Goal: Transaction & Acquisition: Download file/media

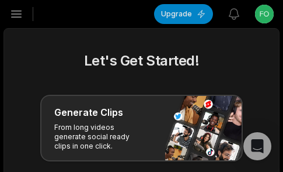
click at [19, 19] on icon "button" at bounding box center [16, 14] width 14 height 14
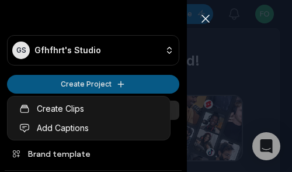
click at [37, 76] on html "GS Gfhfhrt's Studio Create Project Home Projects Brand template Calendar Connec…" at bounding box center [146, 86] width 292 height 172
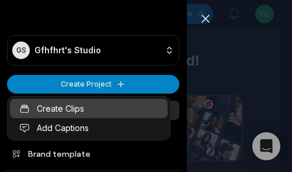
click at [74, 111] on link "Create Clips" at bounding box center [89, 108] width 158 height 19
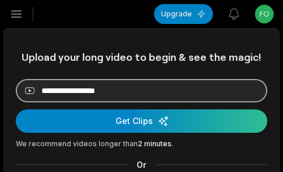
drag, startPoint x: 0, startPoint y: 0, endPoint x: 149, endPoint y: 81, distance: 169.5
click at [149, 81] on input at bounding box center [142, 90] width 252 height 23
paste input "**********"
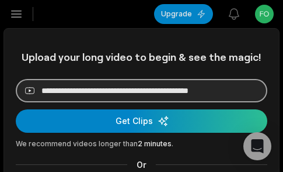
scroll to position [0, 12]
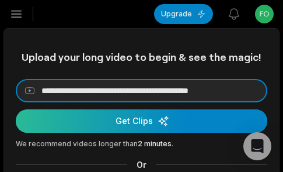
type input "**********"
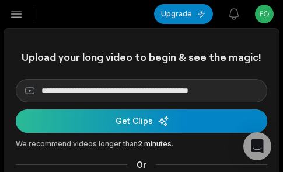
scroll to position [0, 0]
click at [142, 110] on div "submit" at bounding box center [142, 120] width 252 height 23
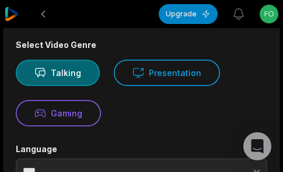
scroll to position [175, 0]
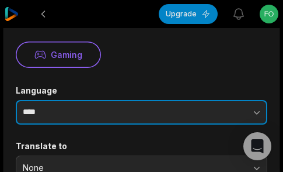
click at [94, 112] on input "****" at bounding box center [142, 112] width 252 height 25
click at [136, 118] on input "****" at bounding box center [142, 112] width 252 height 25
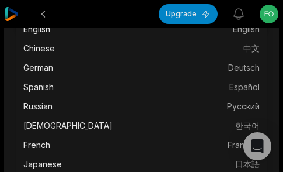
scroll to position [0, 0]
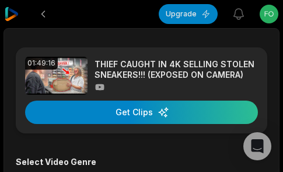
type input "*******"
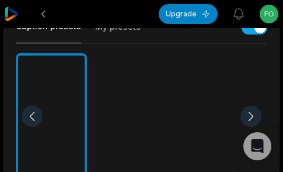
scroll to position [525, 0]
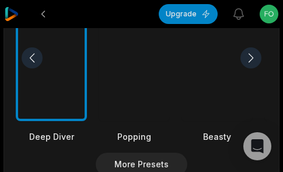
click at [202, 79] on div at bounding box center [217, 58] width 71 height 127
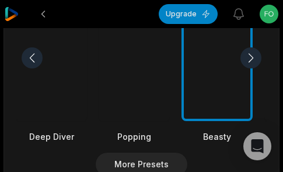
scroll to position [700, 0]
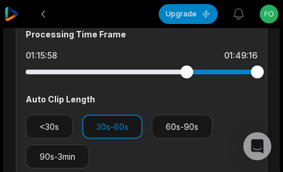
drag, startPoint x: 24, startPoint y: 73, endPoint x: 187, endPoint y: 87, distance: 163.4
click at [187, 87] on div "Processing Time Frame 01:15:58 01:49:16 Auto Clip Length <30s 30s-60s 60s-90s 9…" at bounding box center [142, 98] width 252 height 160
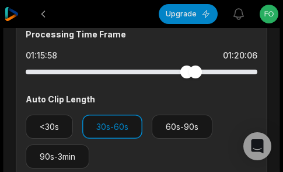
drag, startPoint x: 254, startPoint y: 71, endPoint x: 137, endPoint y: 69, distance: 117.3
click at [137, 69] on div at bounding box center [142, 71] width 232 height 5
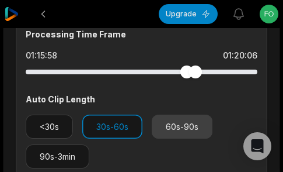
click at [153, 130] on button "60s-90s" at bounding box center [182, 126] width 61 height 24
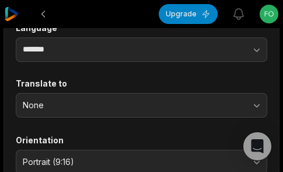
scroll to position [4, 0]
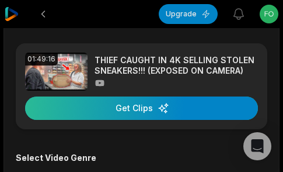
click at [150, 111] on div "button" at bounding box center [141, 107] width 233 height 23
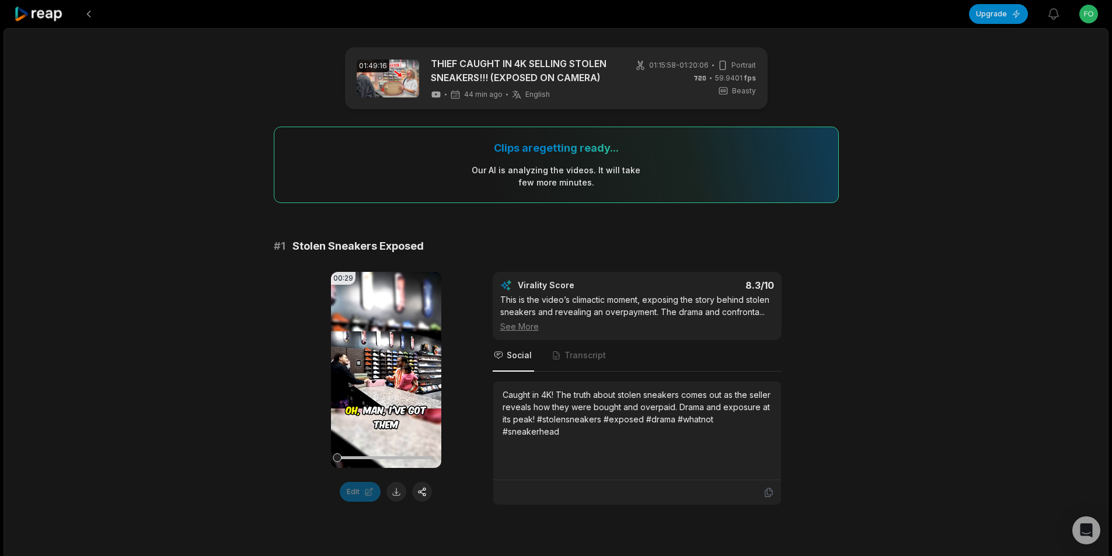
scroll to position [175, 0]
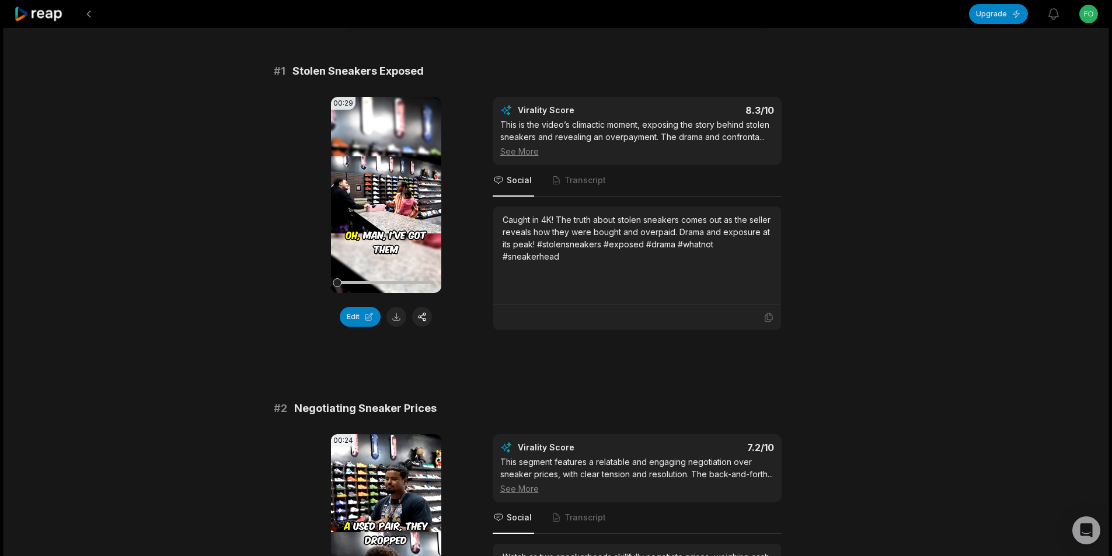
click at [796, 106] on div "00:29 Your browser does not support mp4 format. Edit Virality Score 8.3 /10 Thi…" at bounding box center [556, 213] width 565 height 233
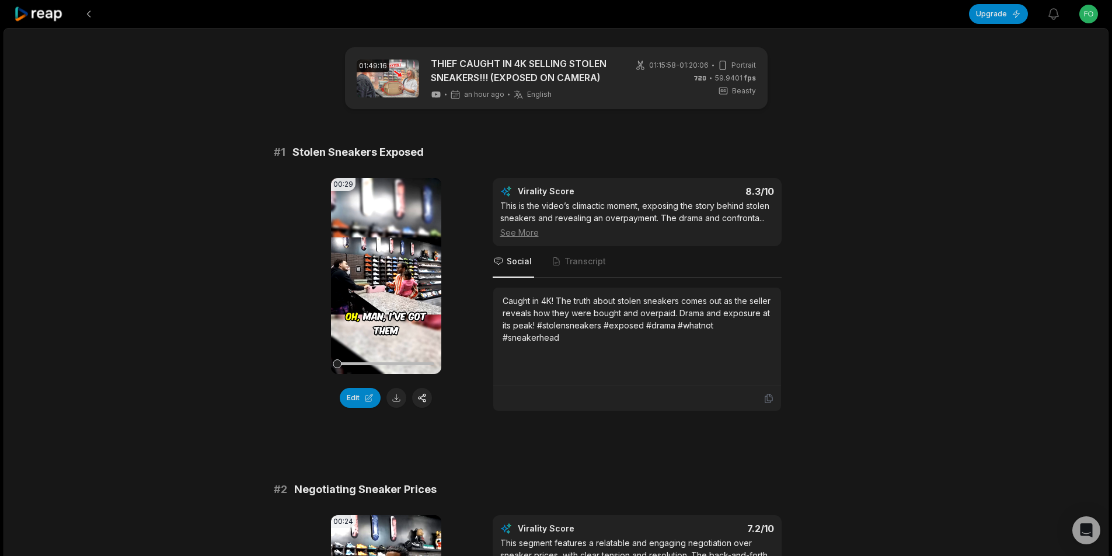
scroll to position [117, 0]
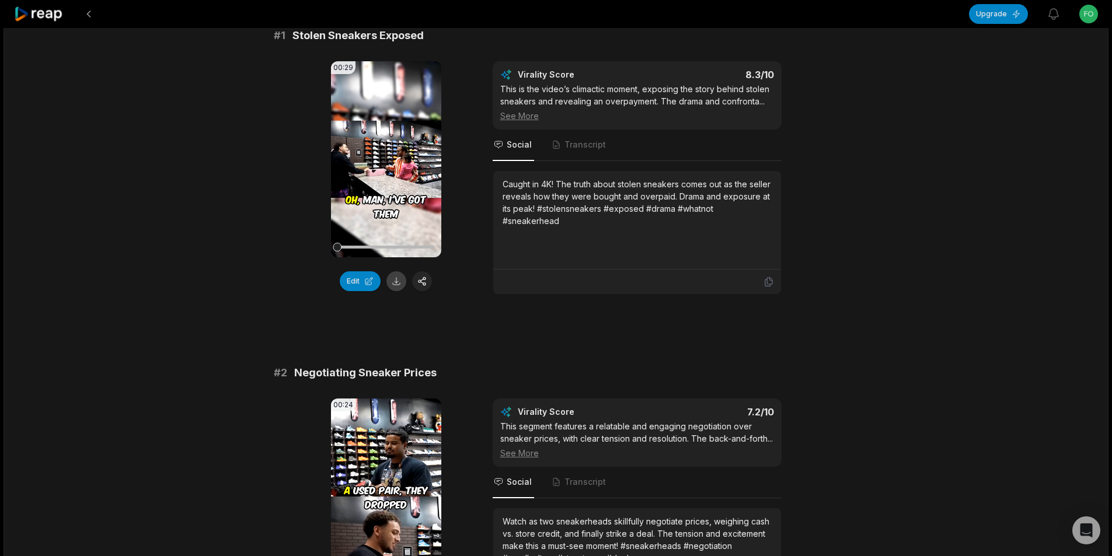
click at [393, 282] on button at bounding box center [396, 281] width 20 height 20
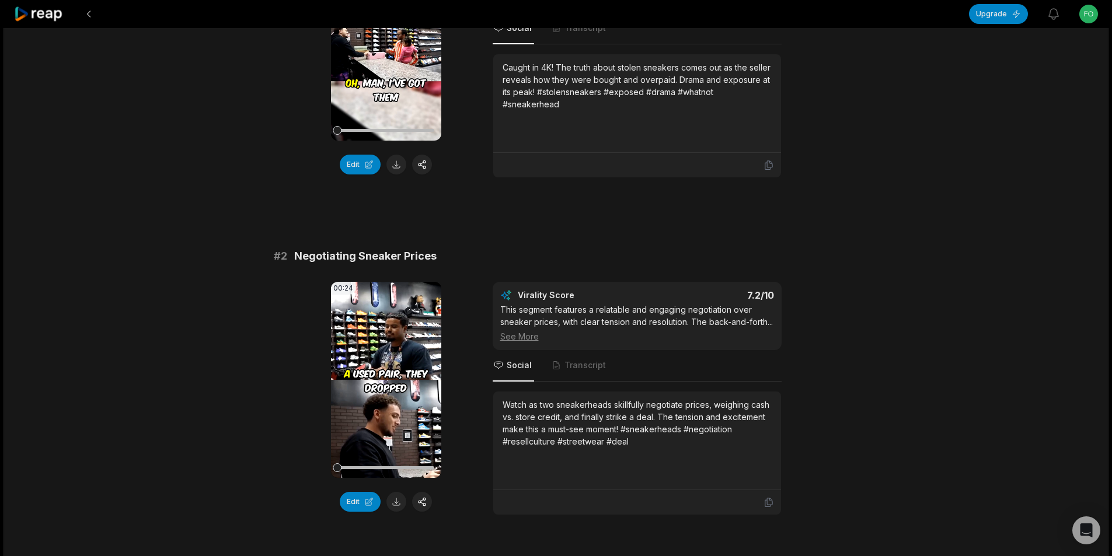
scroll to position [350, 0]
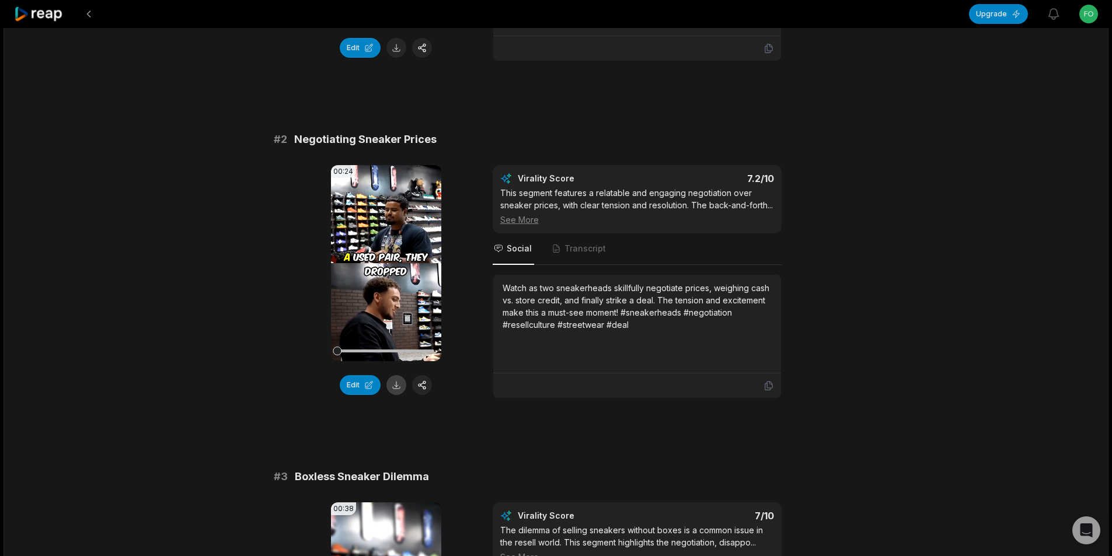
click at [394, 388] on button at bounding box center [396, 385] width 20 height 20
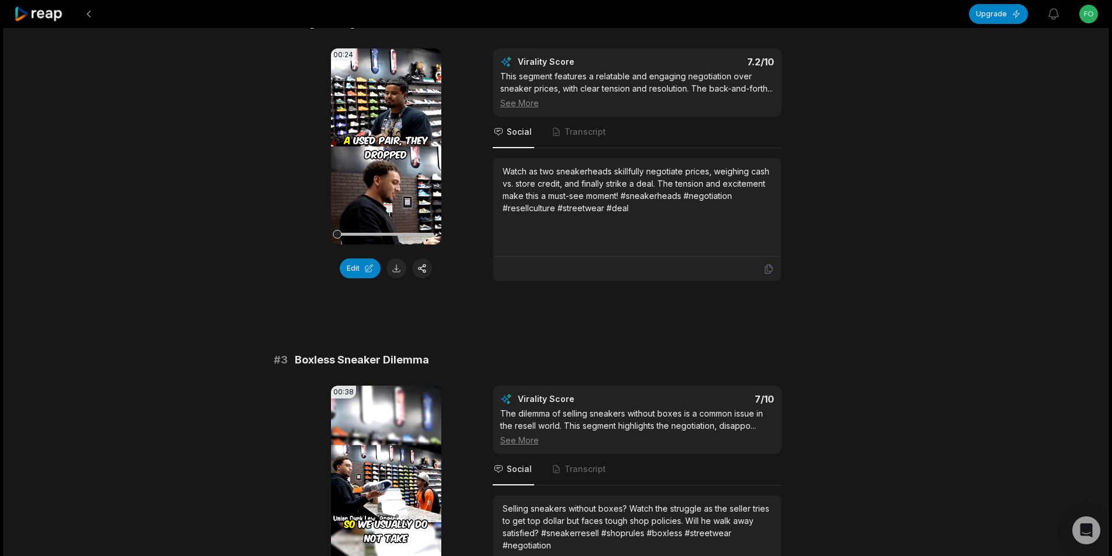
scroll to position [584, 0]
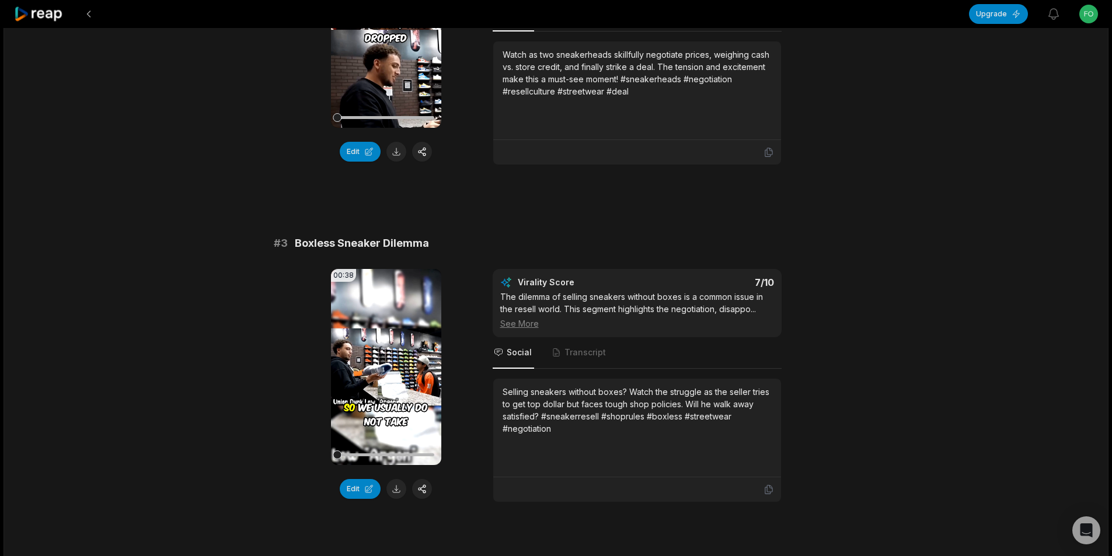
click at [395, 499] on button at bounding box center [396, 489] width 20 height 20
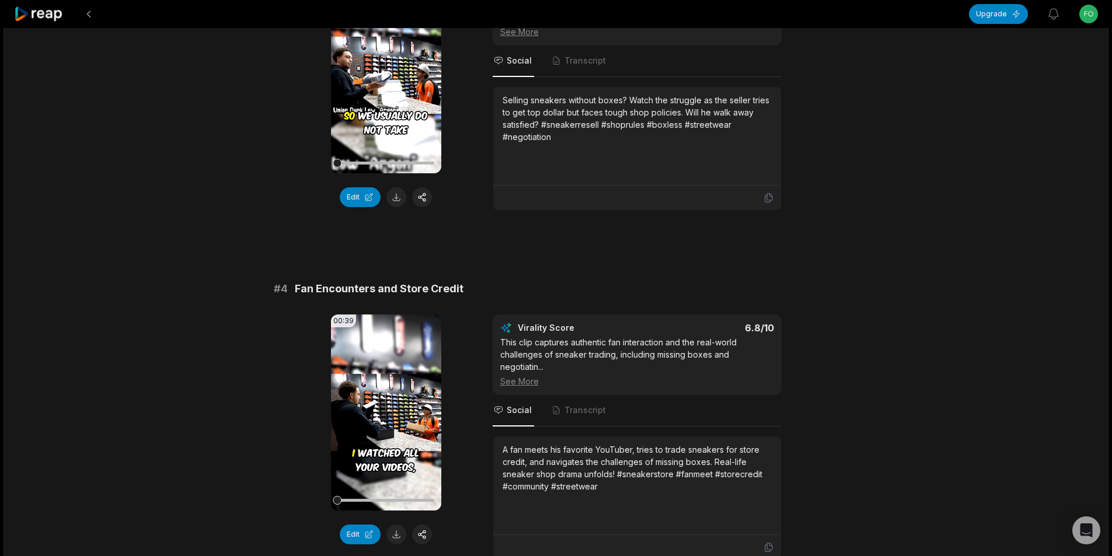
scroll to position [992, 0]
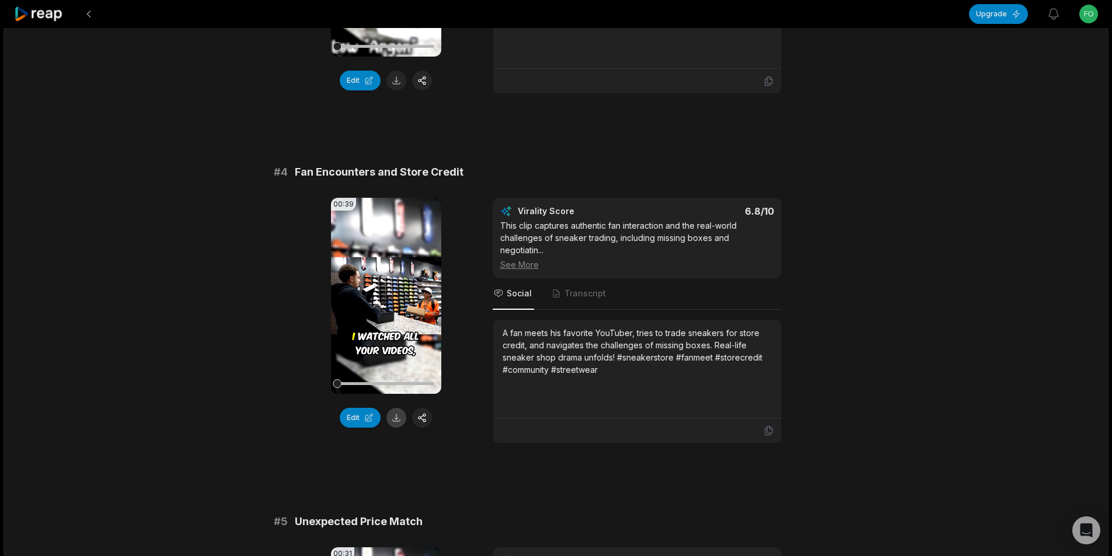
click at [397, 428] on button at bounding box center [396, 418] width 20 height 20
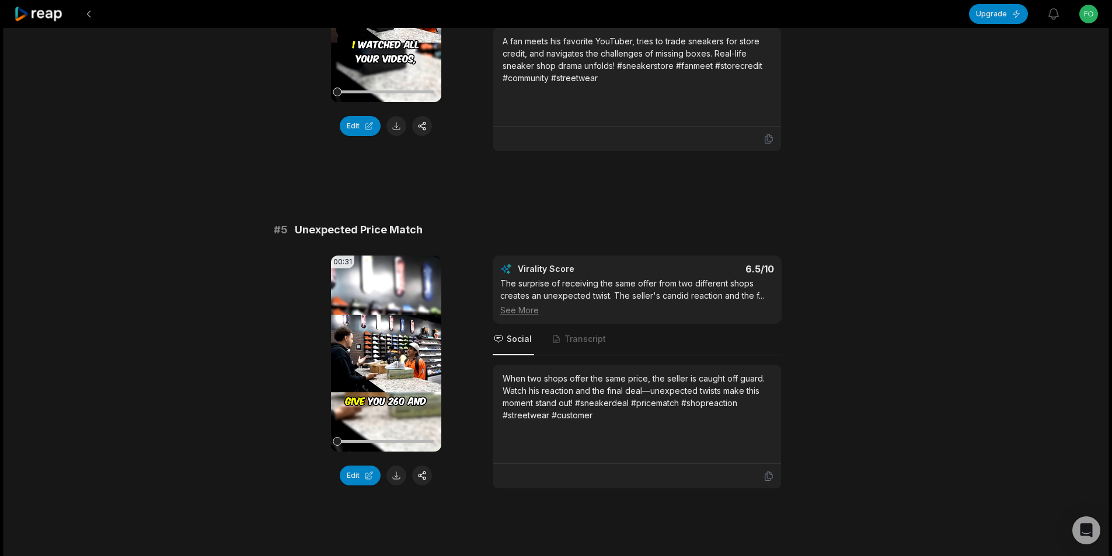
scroll to position [1401, 0]
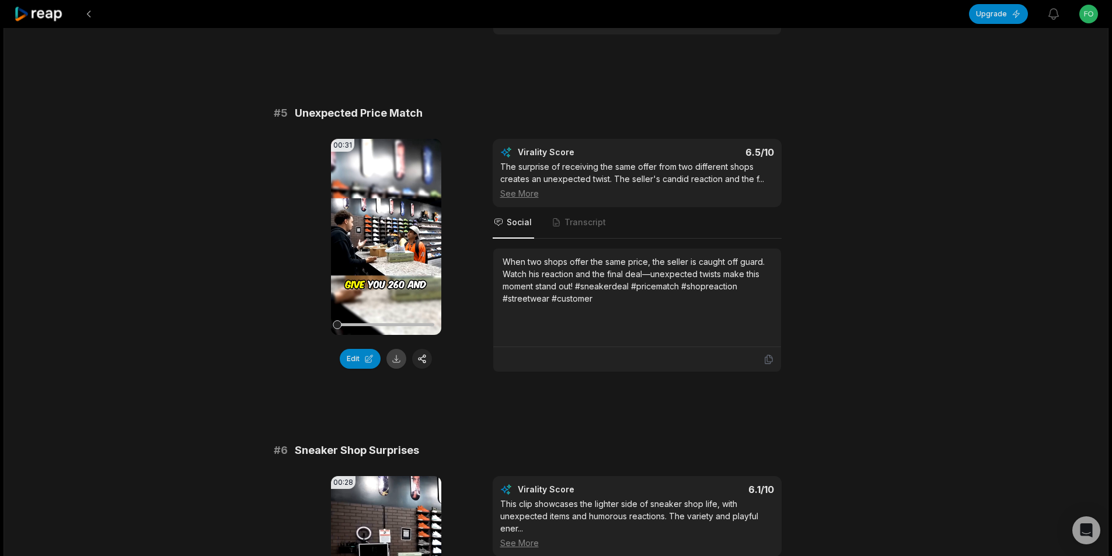
click at [395, 369] on button at bounding box center [396, 359] width 20 height 20
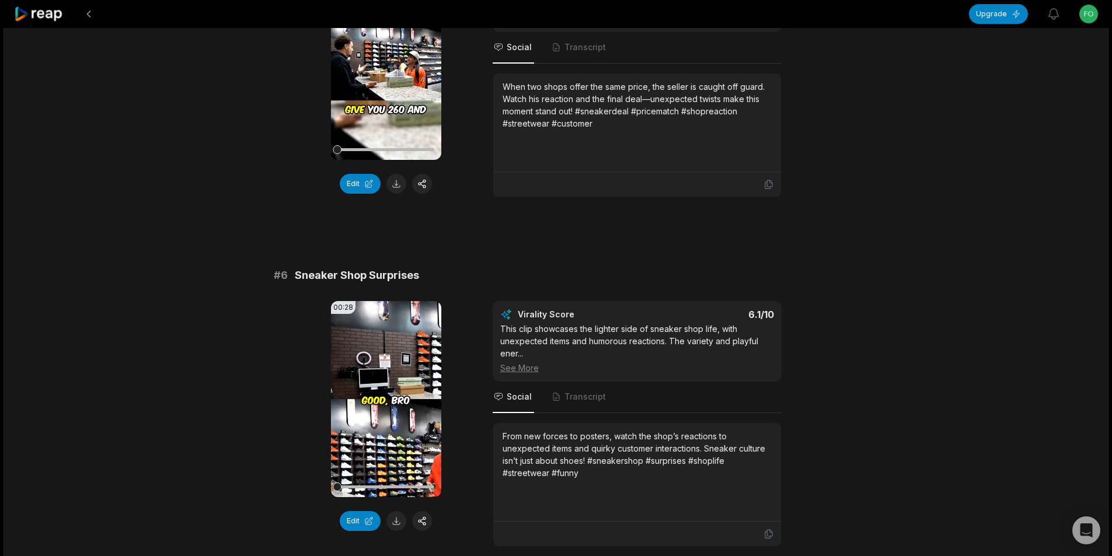
scroll to position [1751, 0]
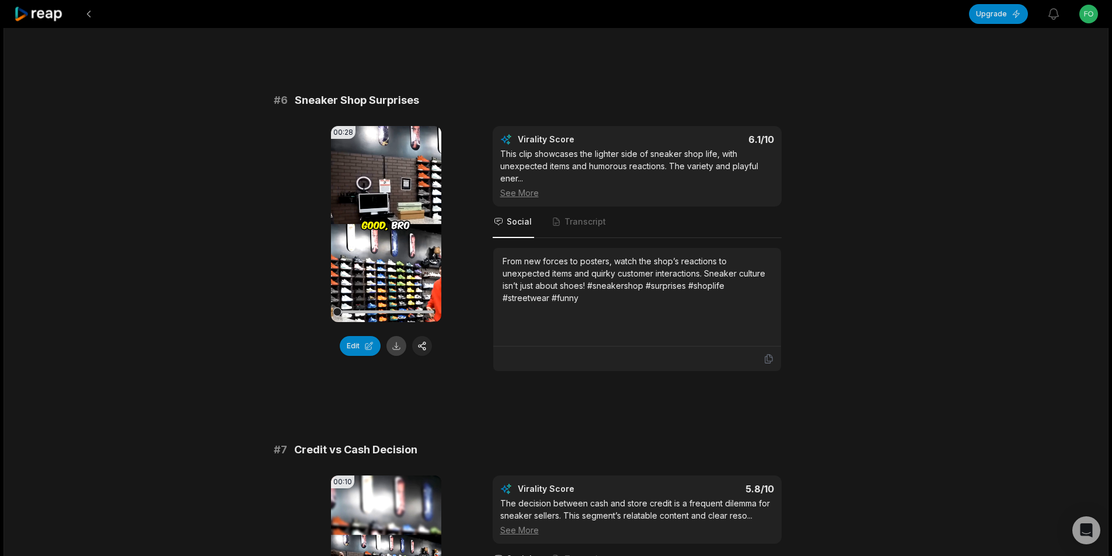
click at [395, 356] on button at bounding box center [396, 346] width 20 height 20
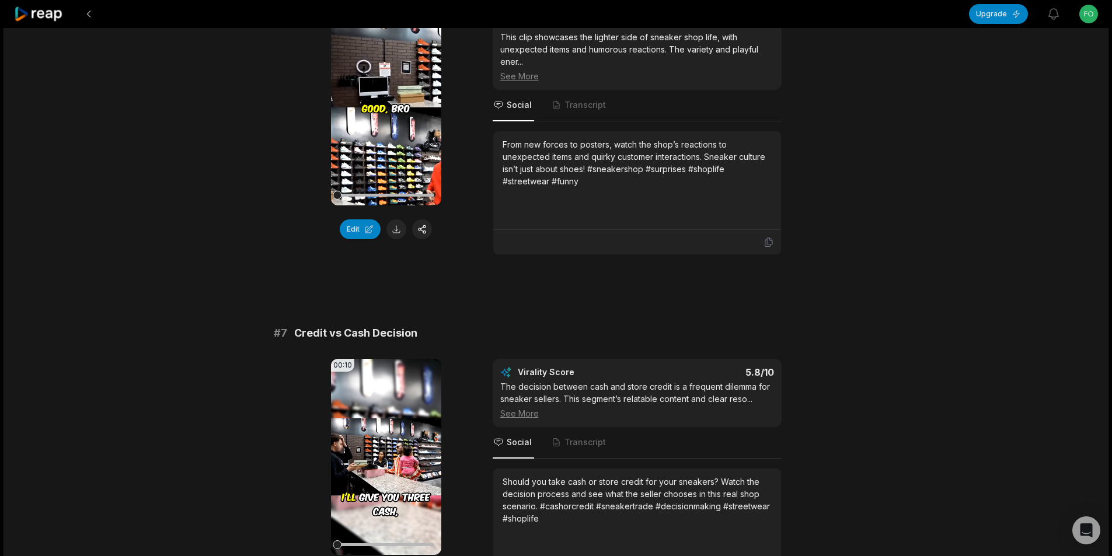
scroll to position [2004, 0]
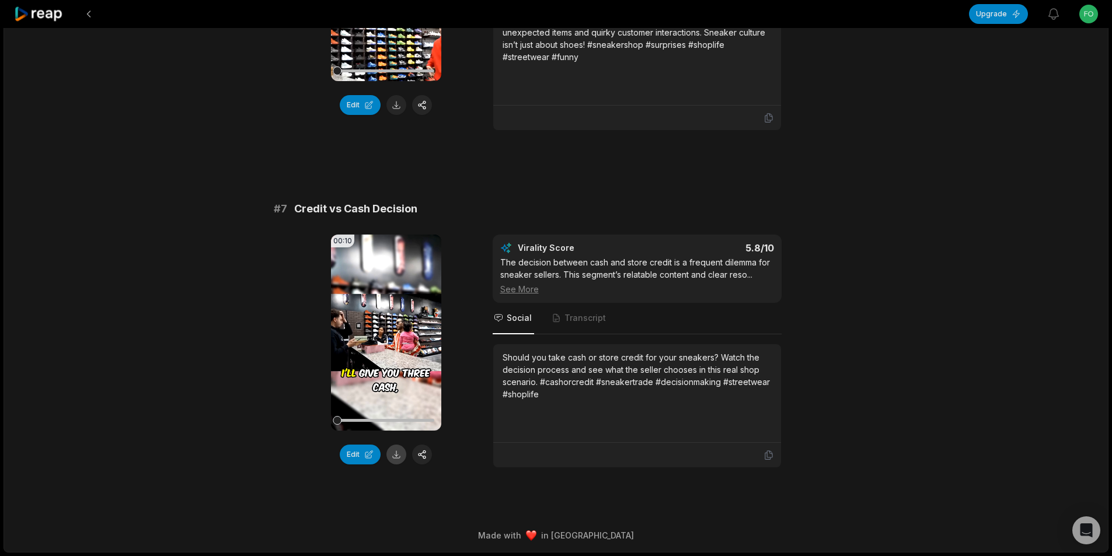
click at [393, 453] on button at bounding box center [396, 455] width 20 height 20
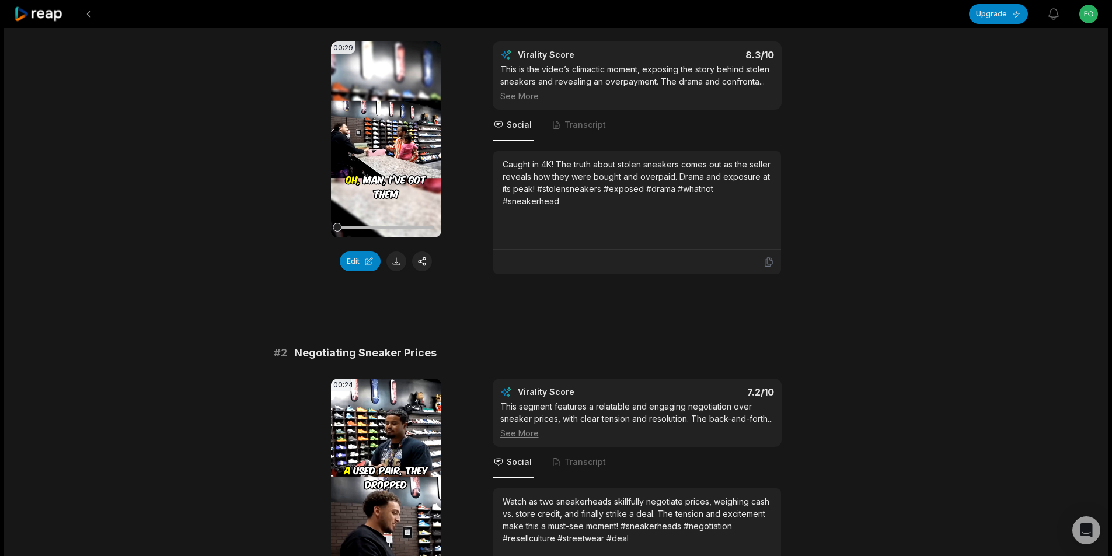
scroll to position [0, 0]
